Goal: Task Accomplishment & Management: Complete application form

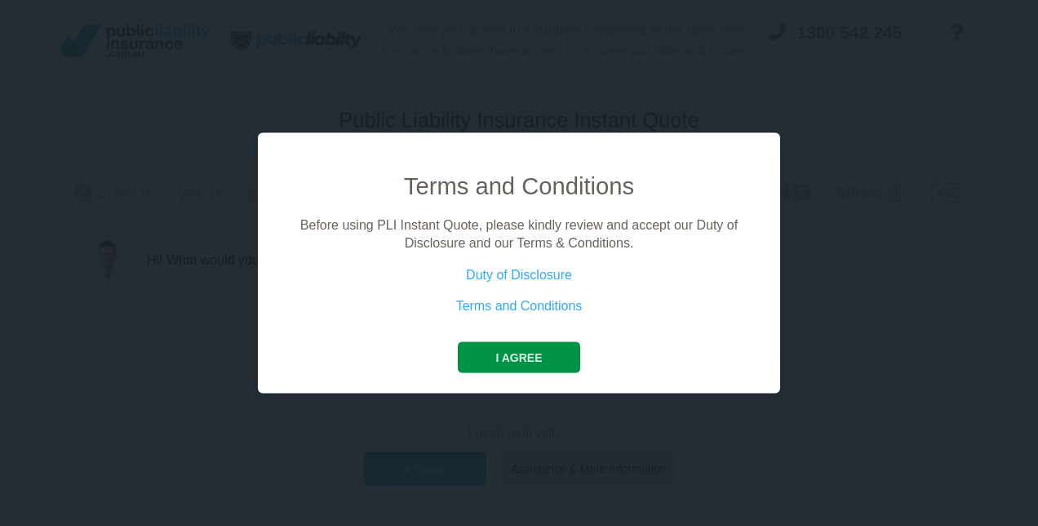
click at [518, 346] on button "I agree" at bounding box center [519, 356] width 122 height 31
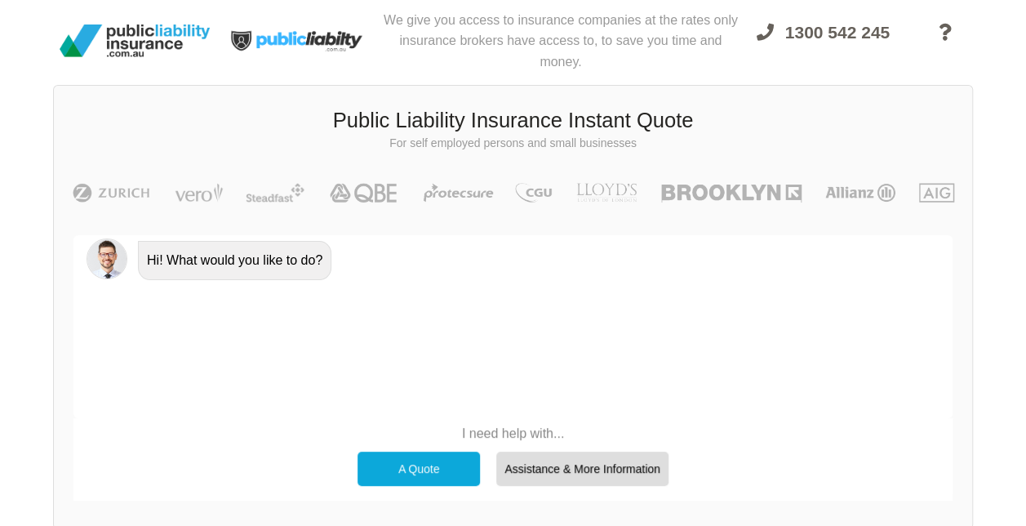
click at [391, 472] on div "A Quote" at bounding box center [418, 468] width 122 height 34
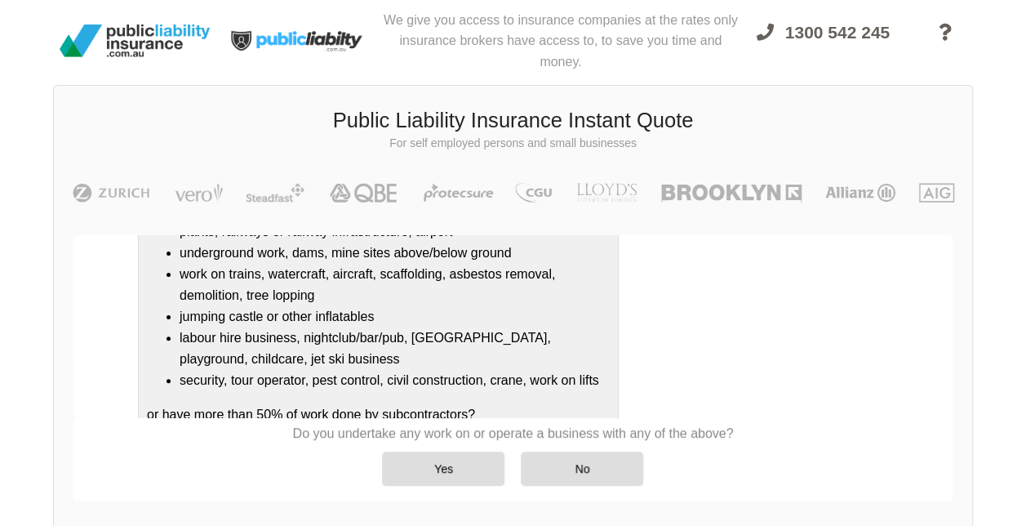
scroll to position [326, 0]
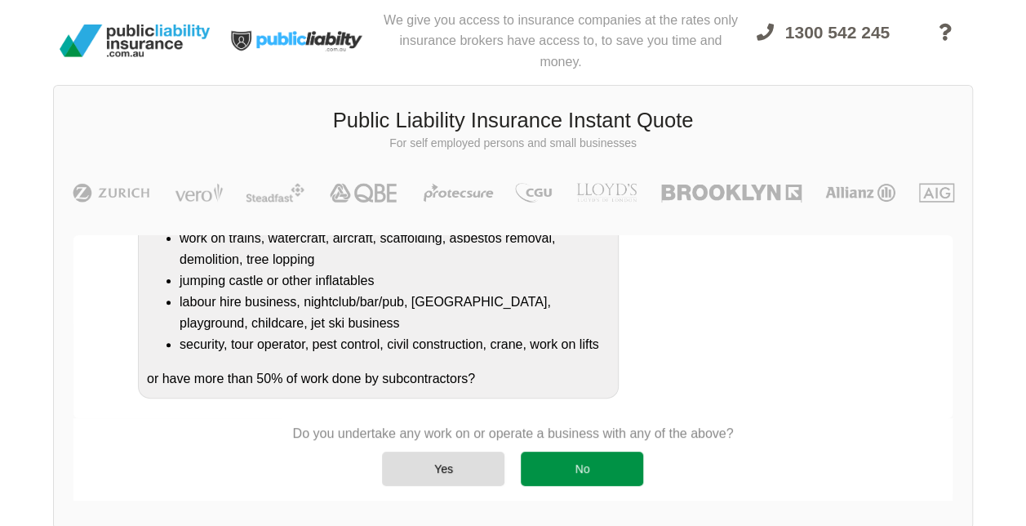
click at [586, 474] on div "No" at bounding box center [582, 468] width 122 height 34
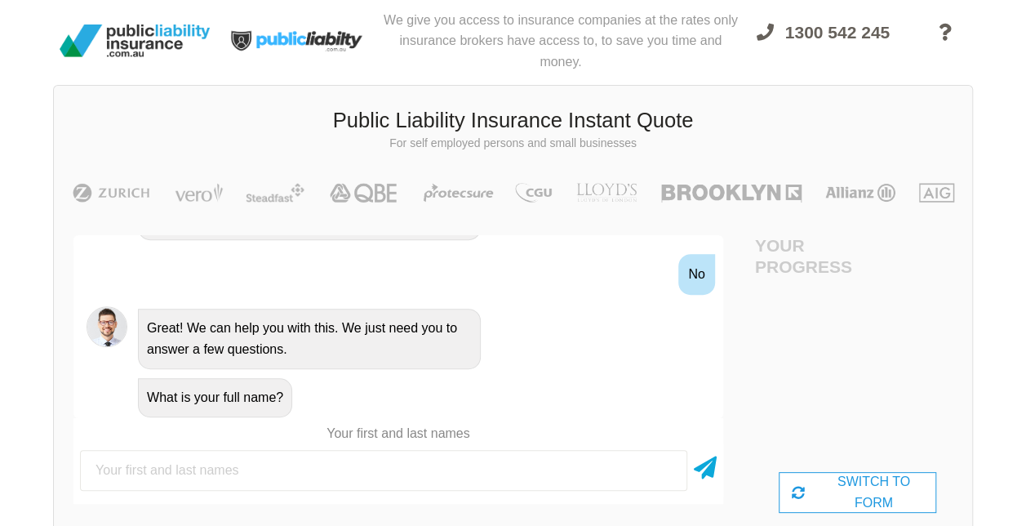
scroll to position [630, 0]
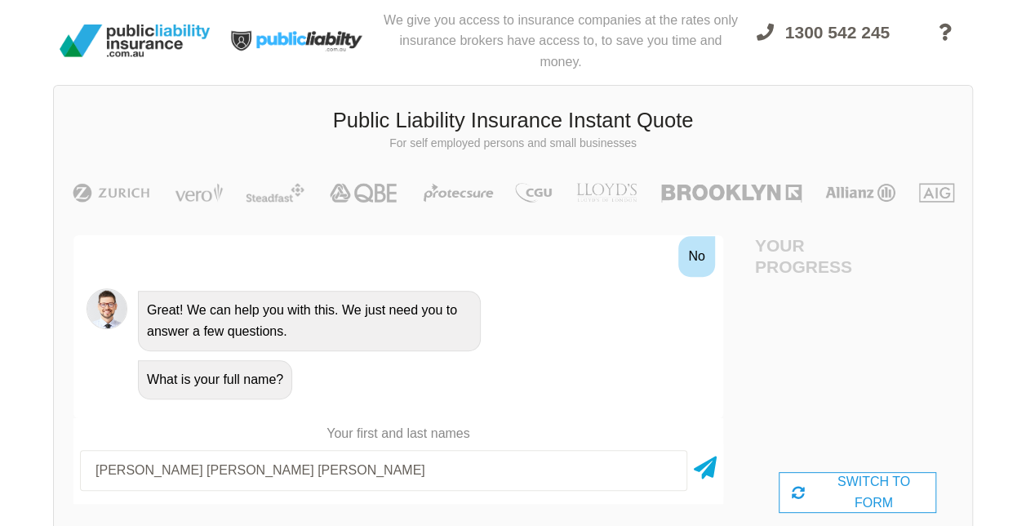
type input "[PERSON_NAME] [PERSON_NAME] [PERSON_NAME]"
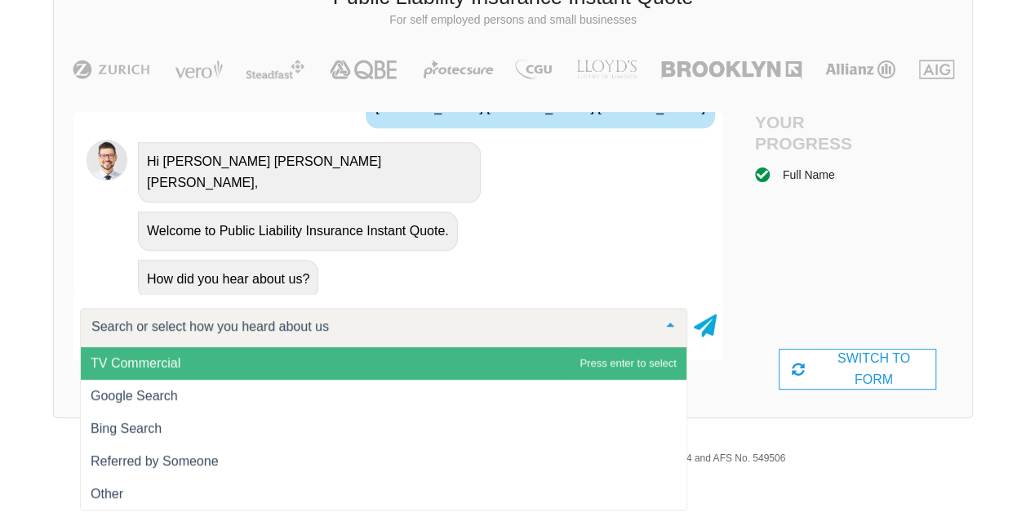
scroll to position [124, 0]
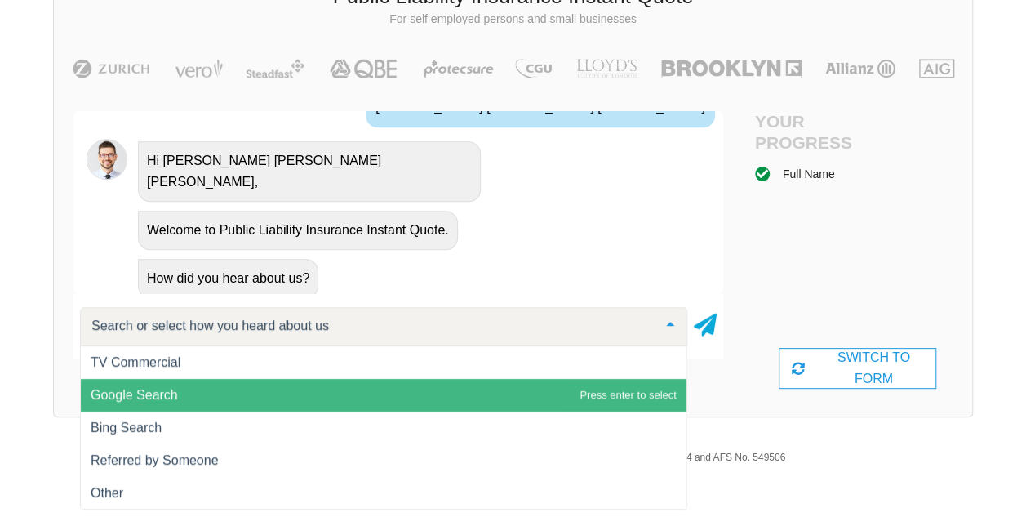
click at [156, 395] on span "Google Search" at bounding box center [134, 395] width 87 height 14
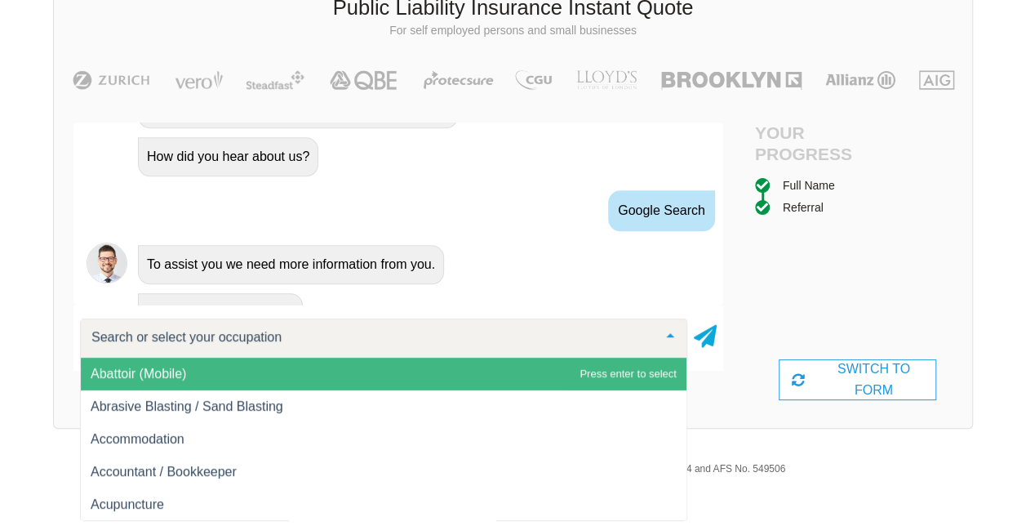
scroll to position [970, 0]
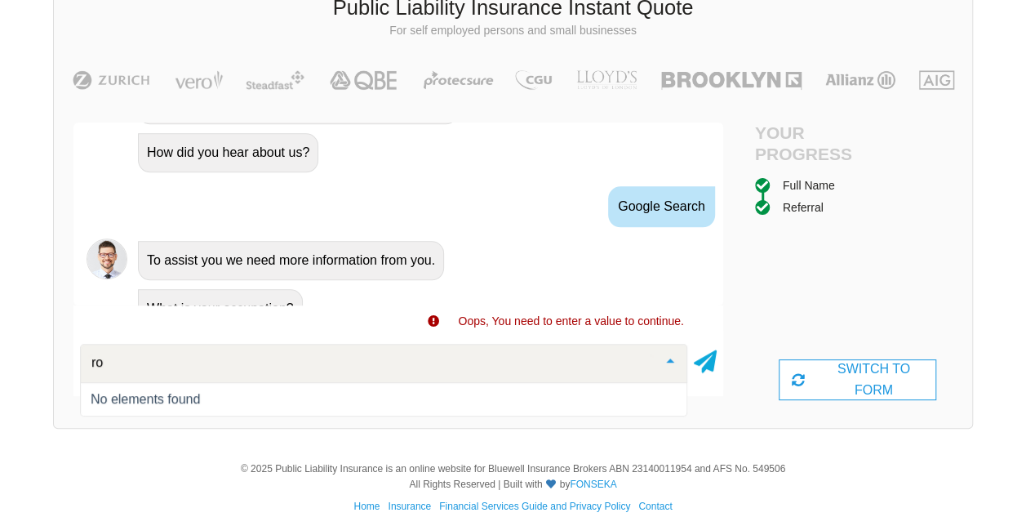
type input "r"
type input "rope"
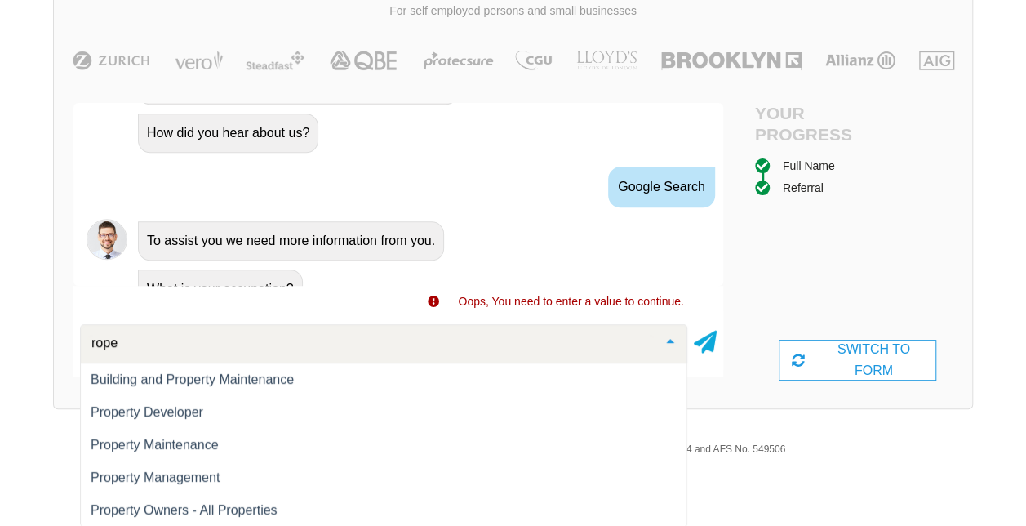
scroll to position [98, 0]
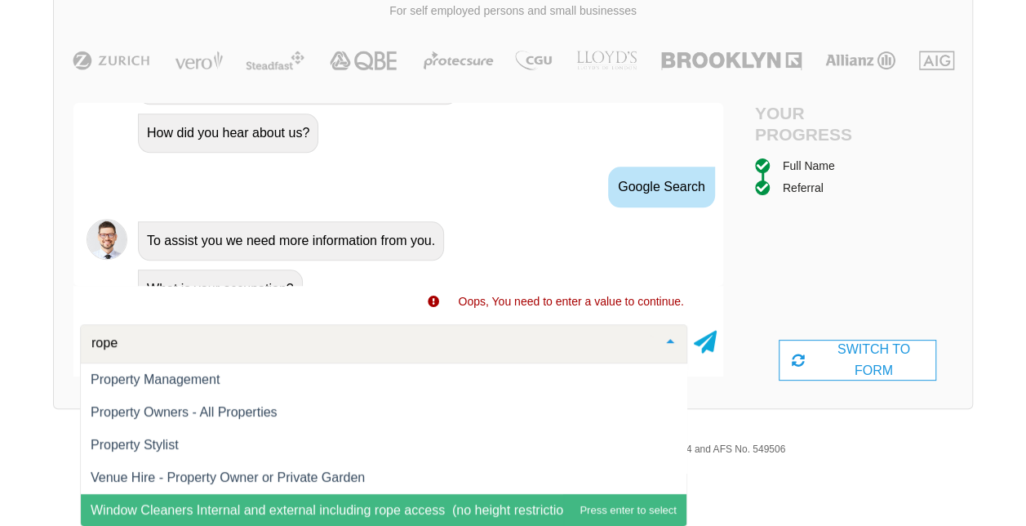
click at [436, 509] on span "Window Cleaners Internal and external including rope access (no height restrict…" at bounding box center [336, 510] width 490 height 14
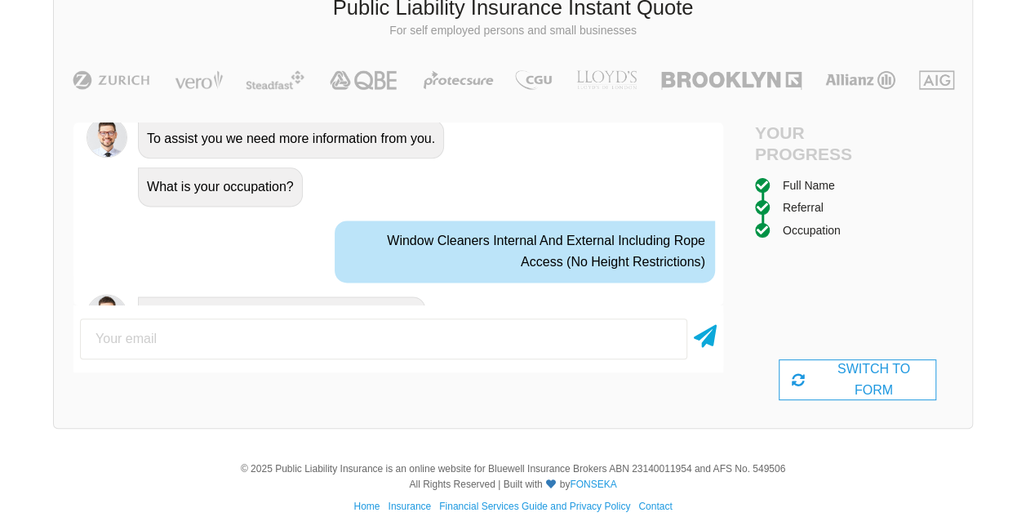
scroll to position [1098, 0]
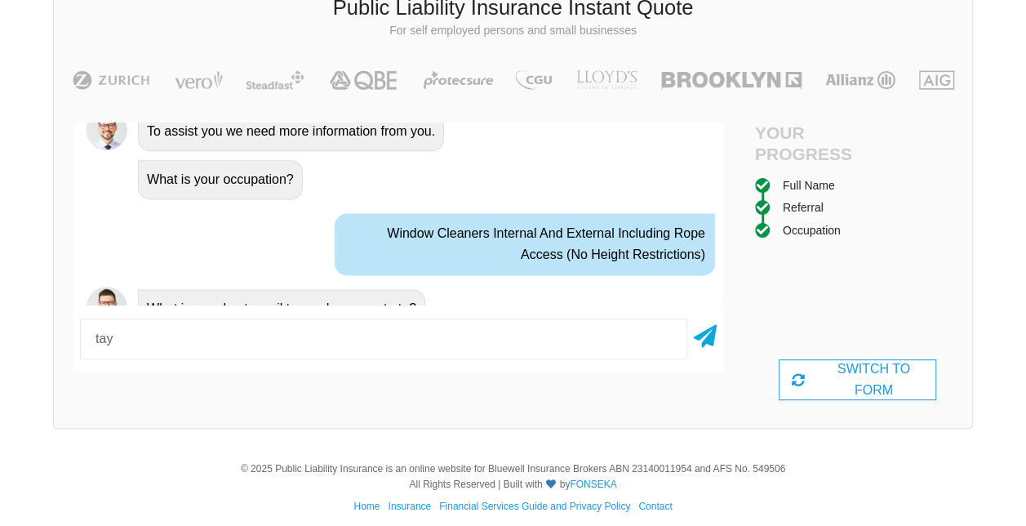
type input "[EMAIL_ADDRESS][PERSON_NAME][DOMAIN_NAME]"
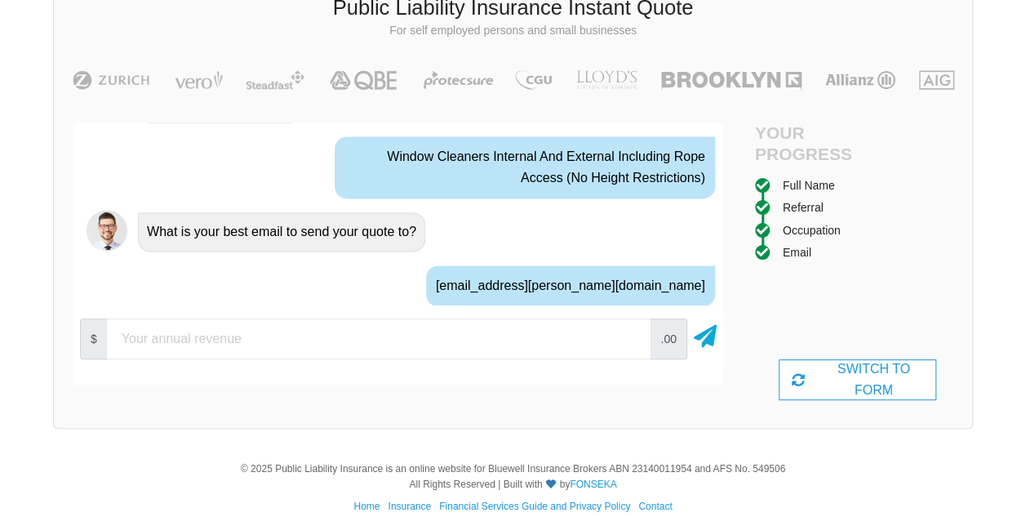
scroll to position [1205, 0]
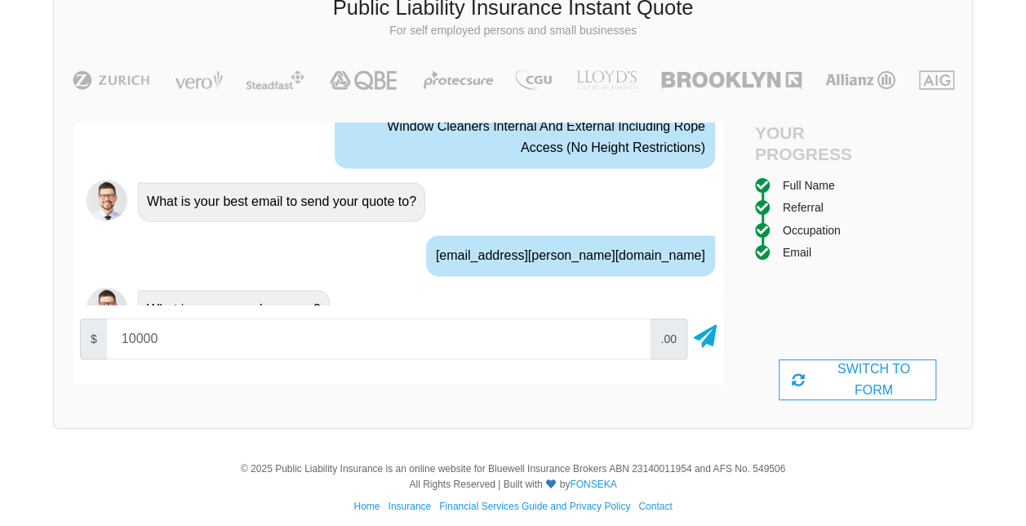
type input "10000"
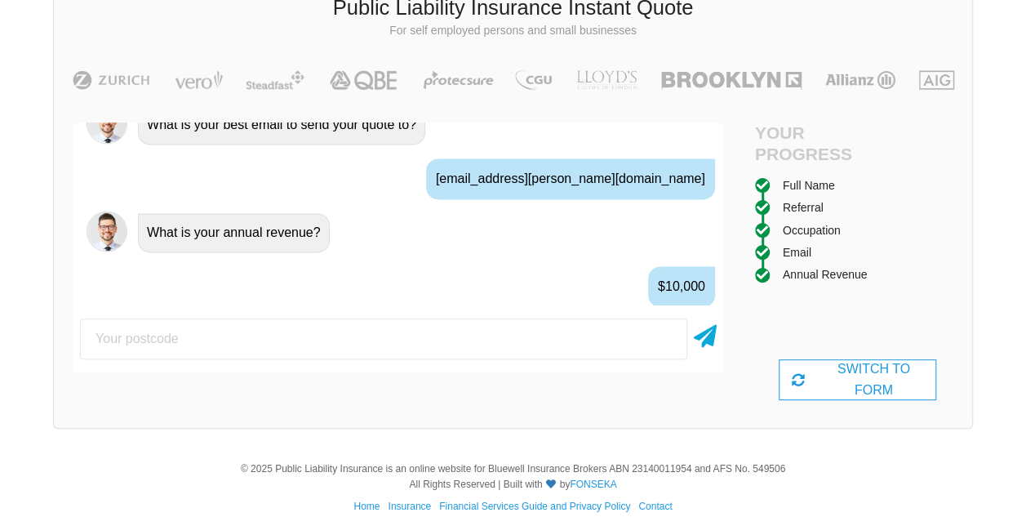
scroll to position [1312, 0]
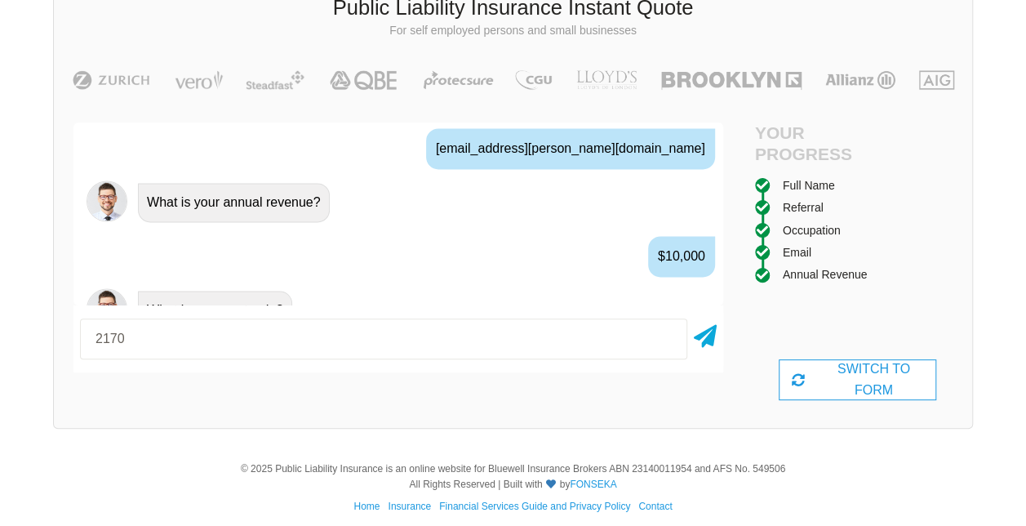
type input "2170"
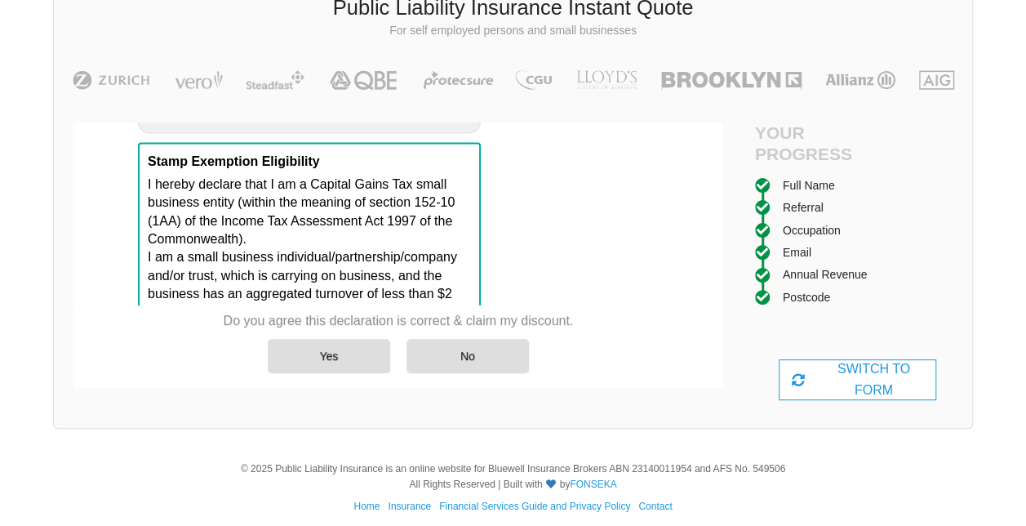
scroll to position [1676, 0]
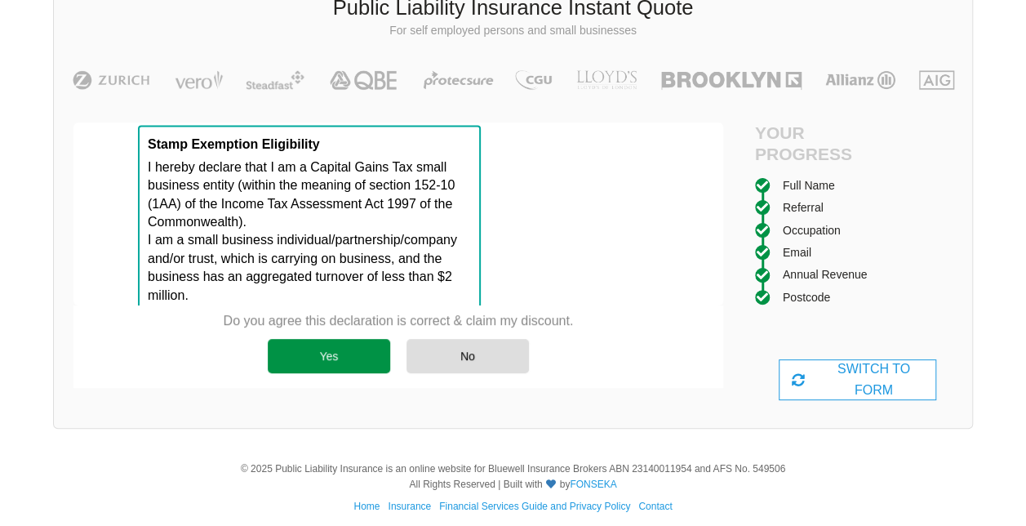
click at [341, 362] on div "Yes" at bounding box center [329, 356] width 122 height 34
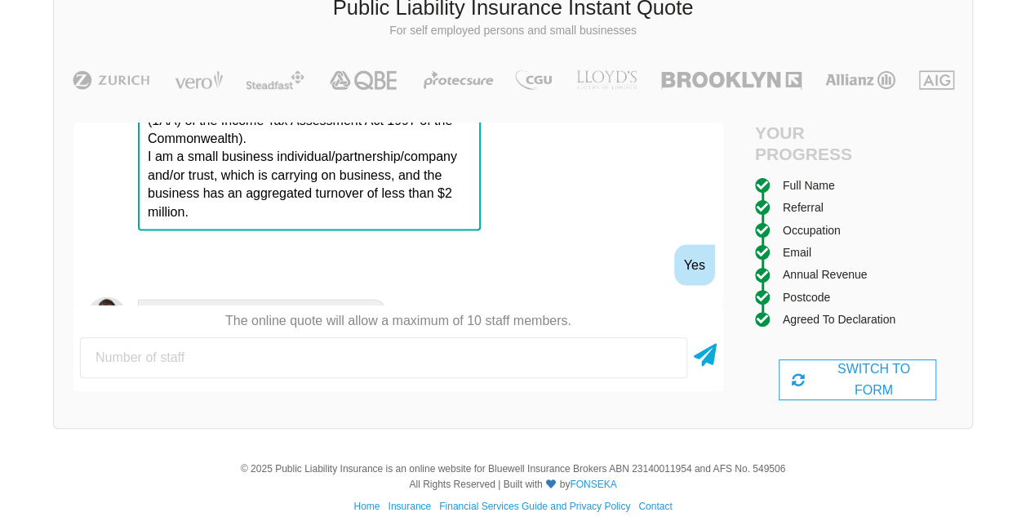
scroll to position [1766, 0]
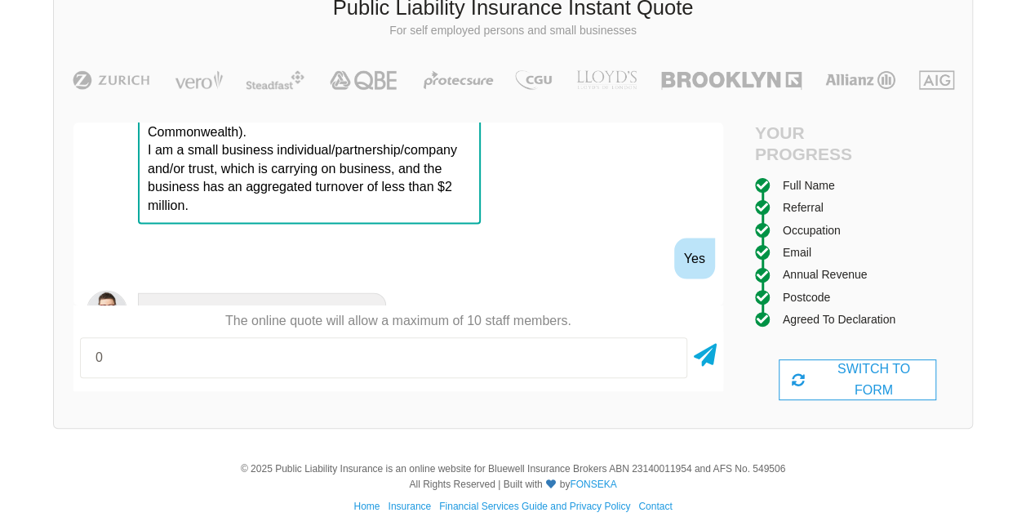
type input "0"
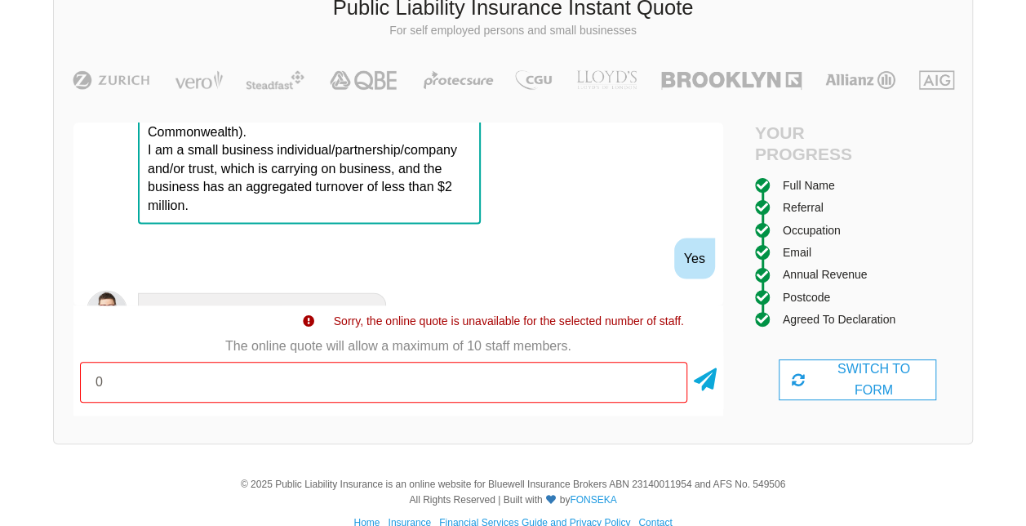
click at [374, 382] on input "0" at bounding box center [383, 382] width 607 height 41
type input "1"
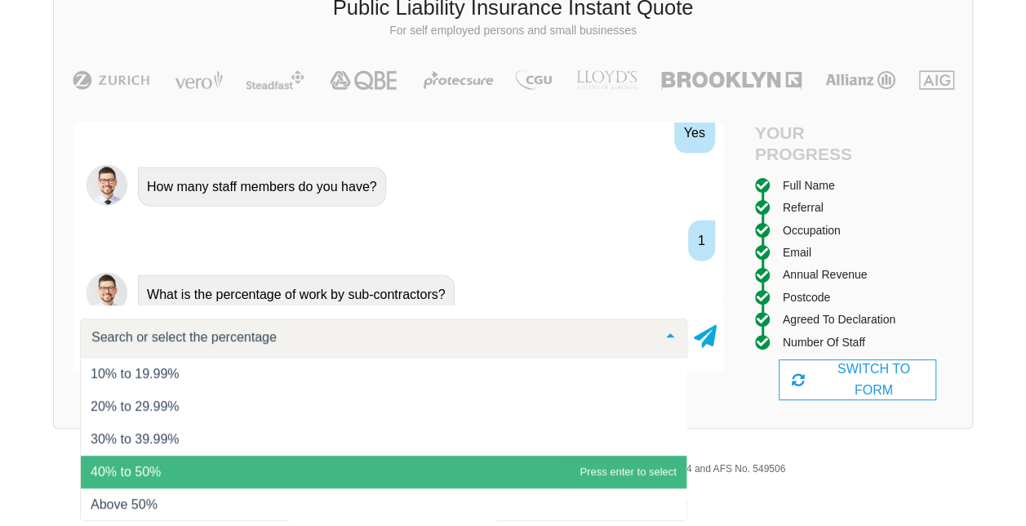
scroll to position [124, 0]
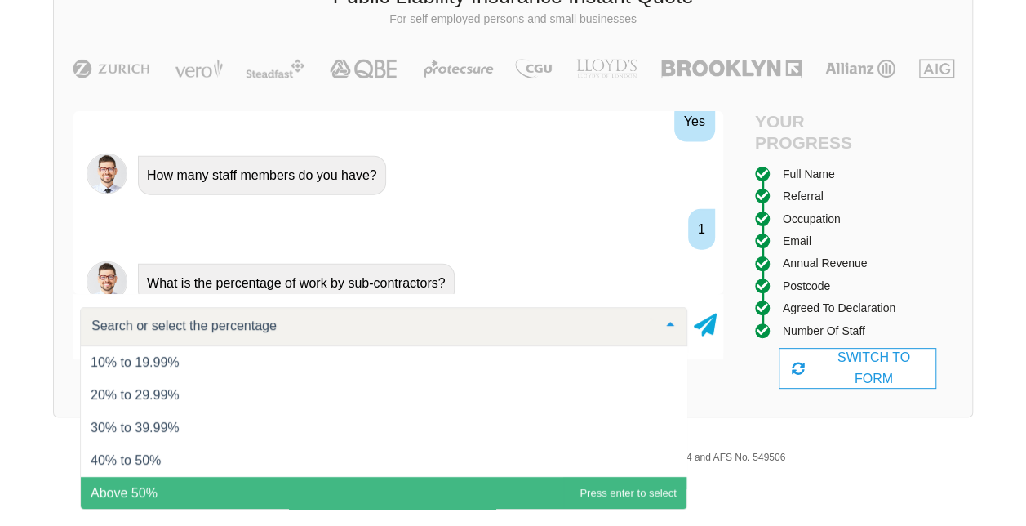
click at [125, 498] on span "Above 50%" at bounding box center [124, 493] width 67 height 14
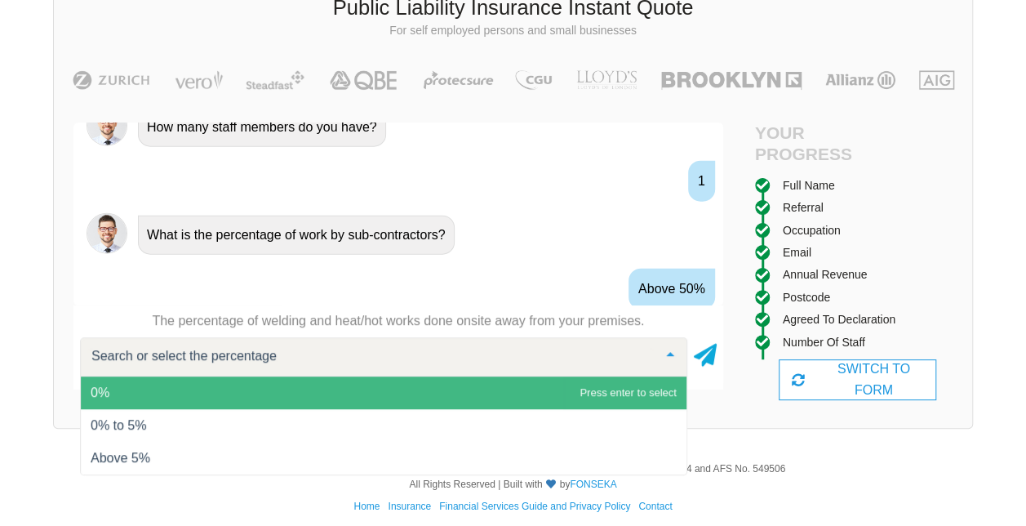
scroll to position [1981, 0]
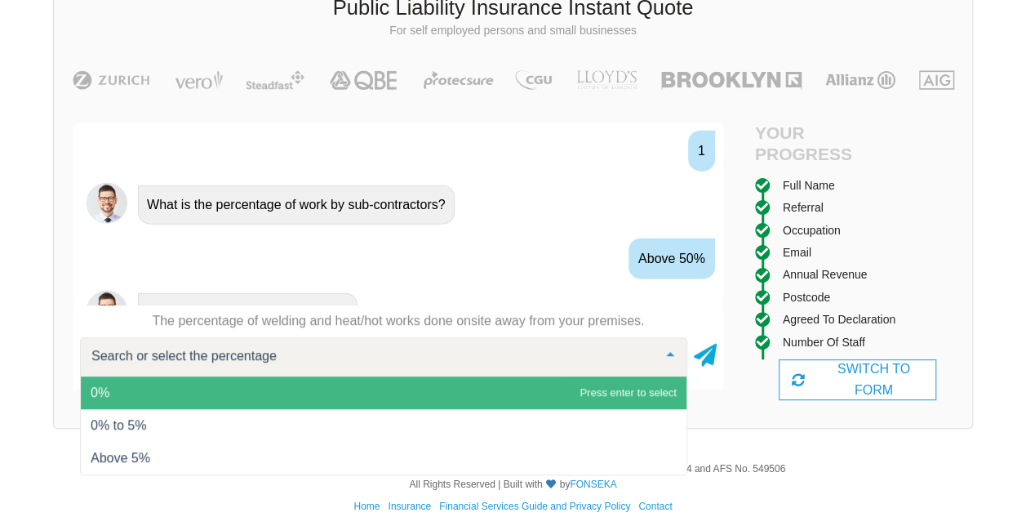
click at [127, 395] on span "0%" at bounding box center [384, 392] width 606 height 33
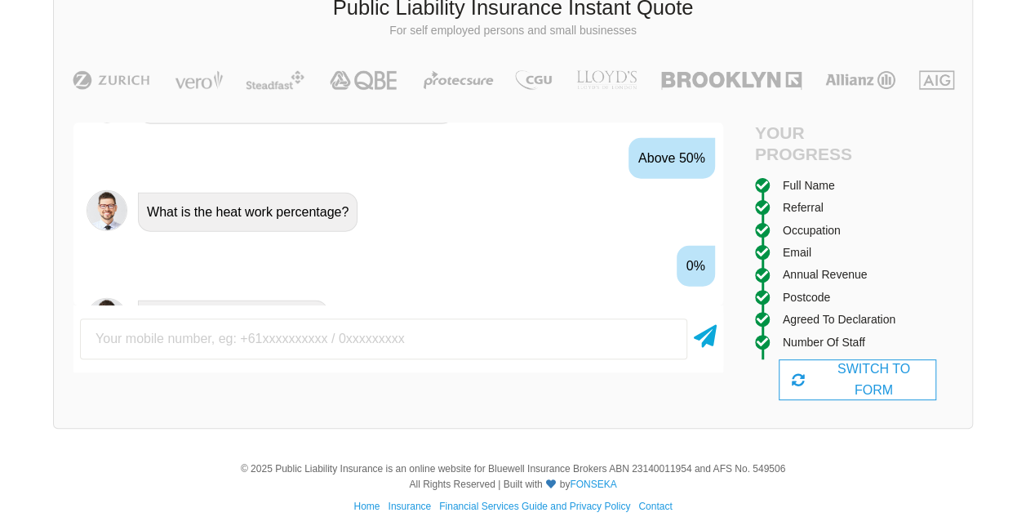
scroll to position [2088, 0]
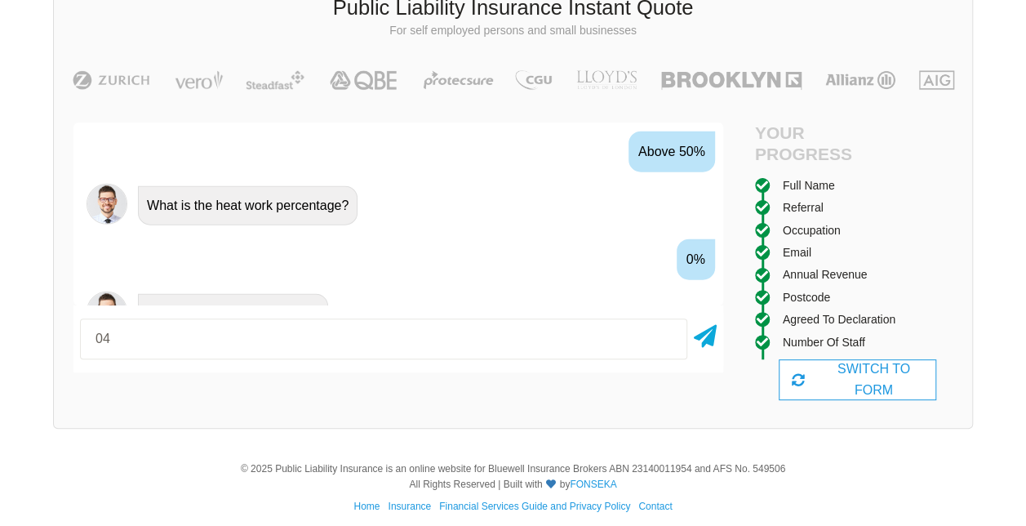
type input "0452342706"
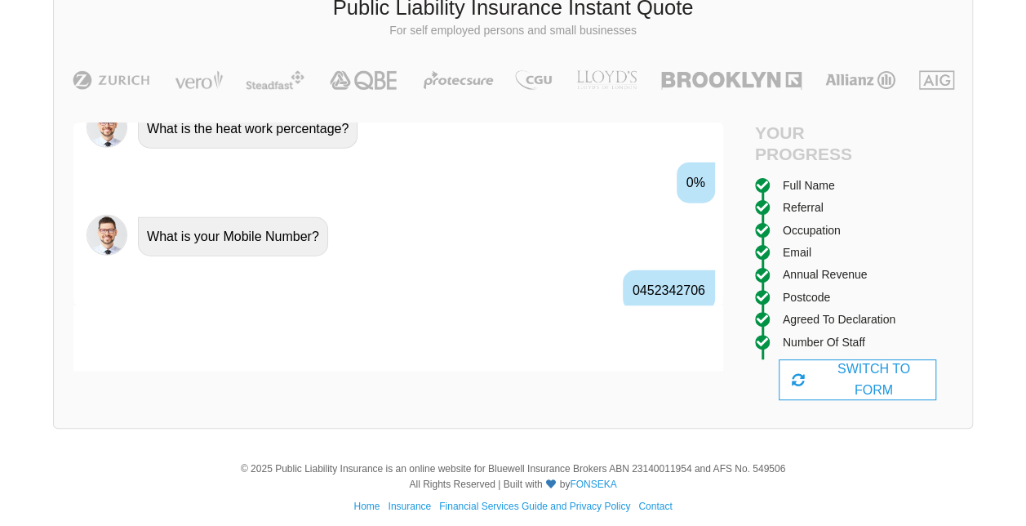
scroll to position [2195, 0]
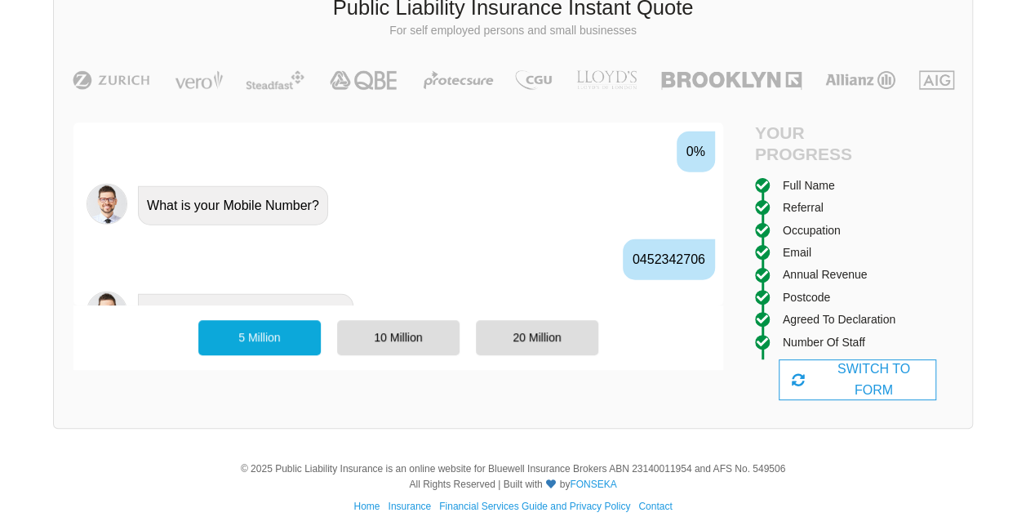
click at [241, 341] on div "5 Million" at bounding box center [259, 337] width 122 height 34
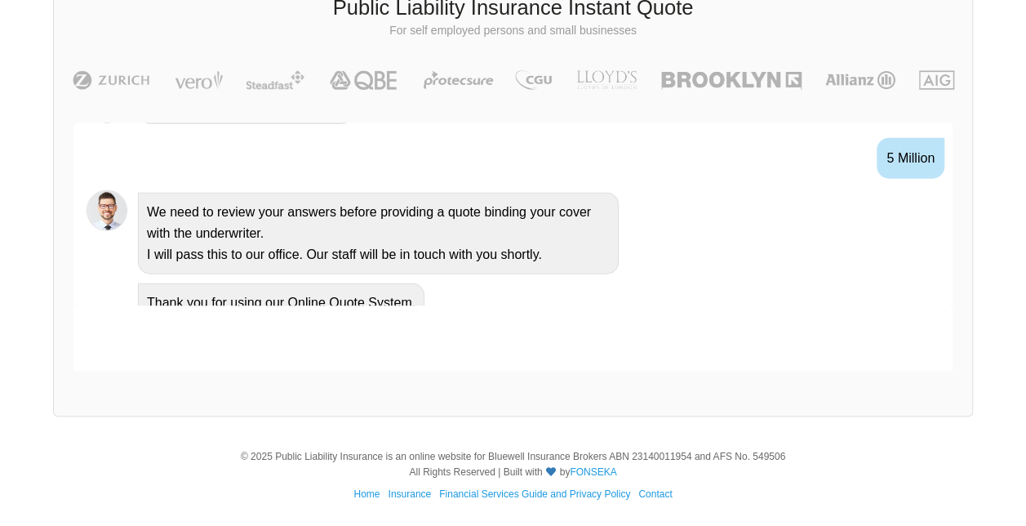
scroll to position [2185, 0]
